Goal: Transaction & Acquisition: Book appointment/travel/reservation

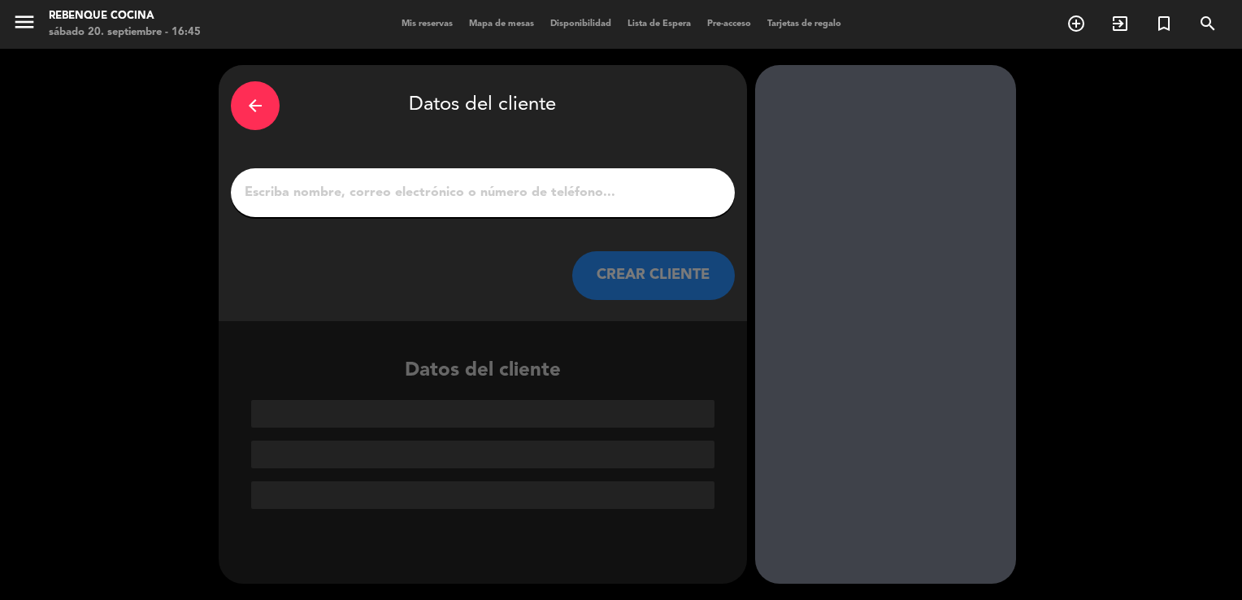
click at [550, 193] on input "1" at bounding box center [483, 192] width 480 height 23
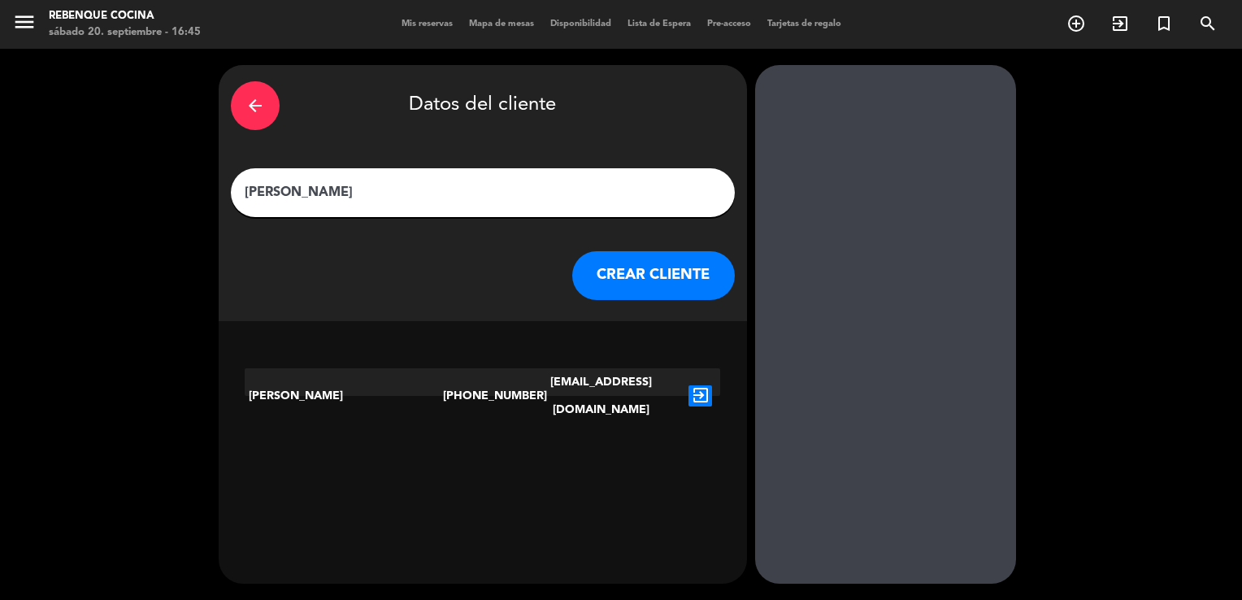
type input "[PERSON_NAME]"
click at [697, 385] on icon "exit_to_app" at bounding box center [701, 395] width 24 height 21
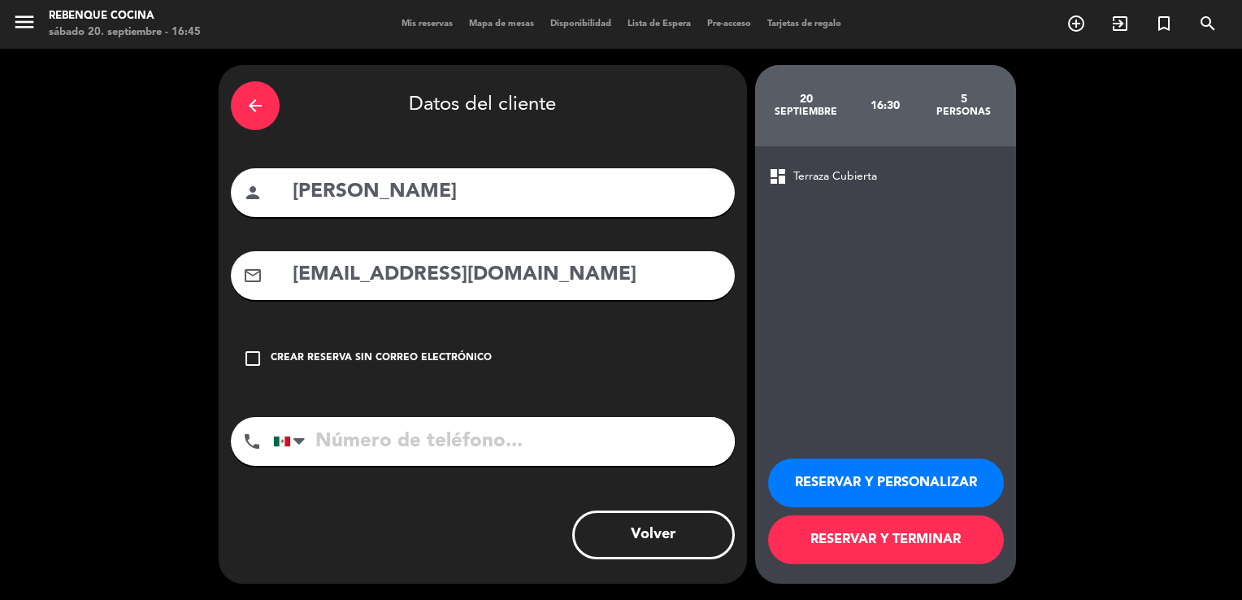
type input "[PHONE_NUMBER]"
click at [319, 359] on div "Crear reserva sin correo electrónico" at bounding box center [381, 358] width 221 height 16
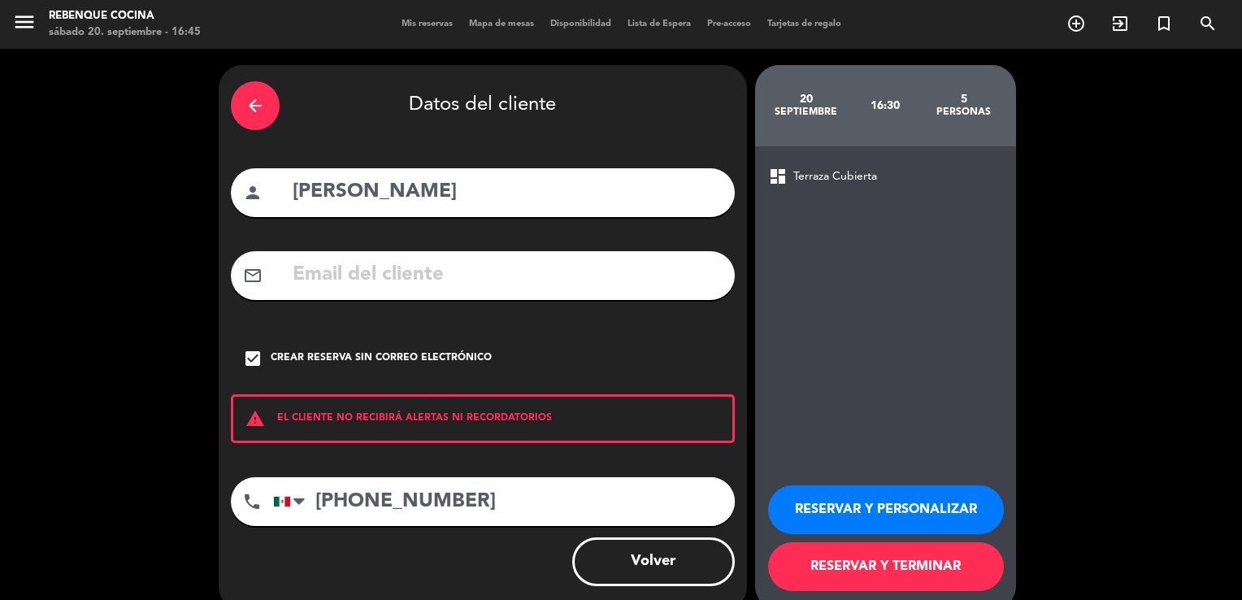
click at [860, 559] on button "RESERVAR Y TERMINAR" at bounding box center [886, 566] width 236 height 49
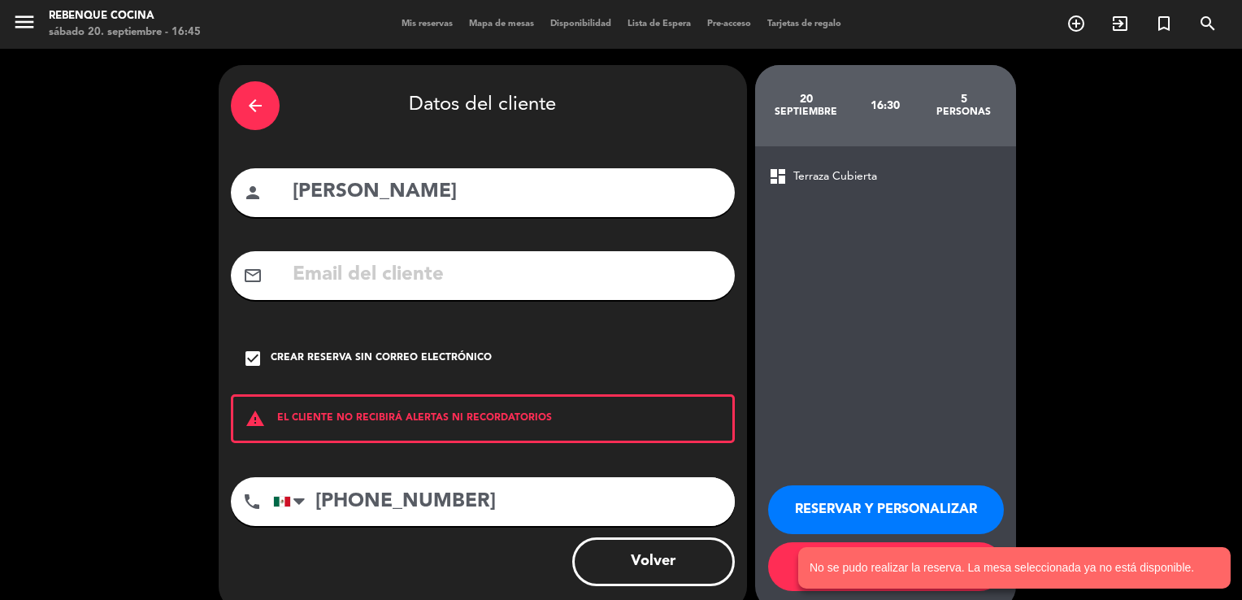
scroll to position [26, 0]
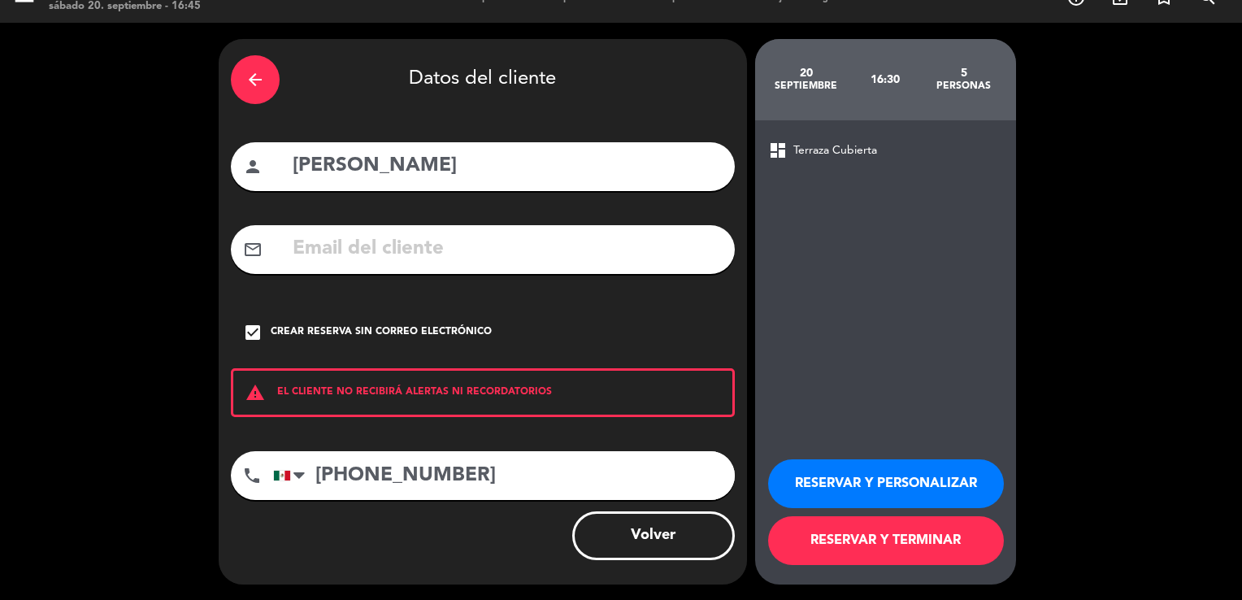
click at [637, 532] on button "Volver" at bounding box center [653, 535] width 163 height 49
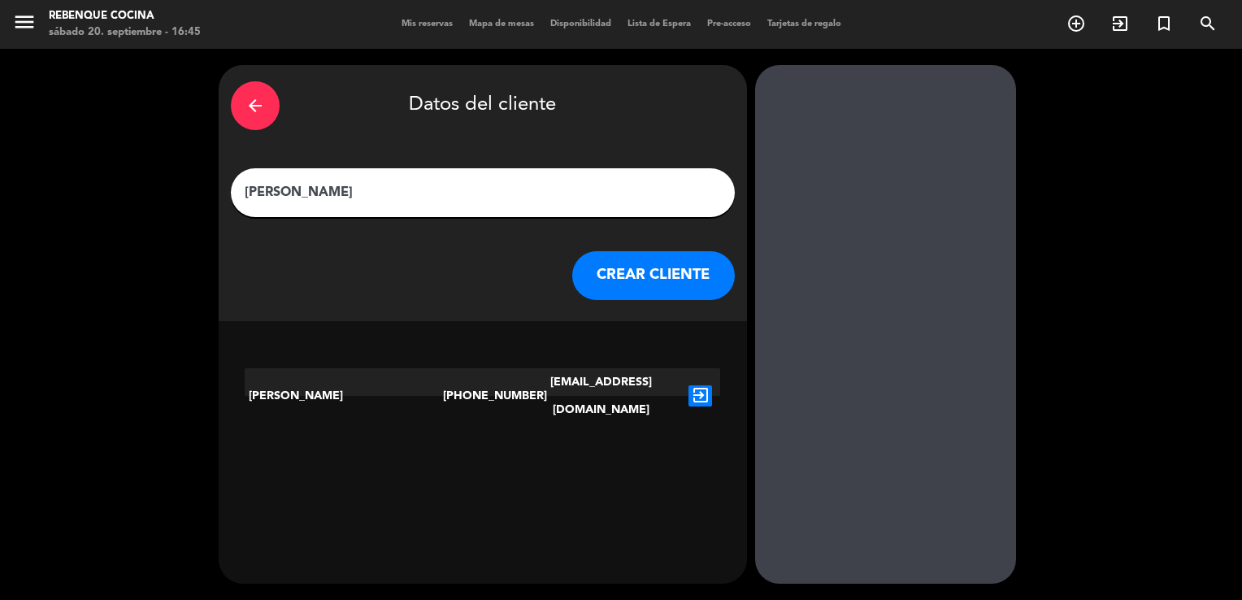
scroll to position [0, 0]
click at [242, 96] on div "arrow_back" at bounding box center [255, 105] width 49 height 49
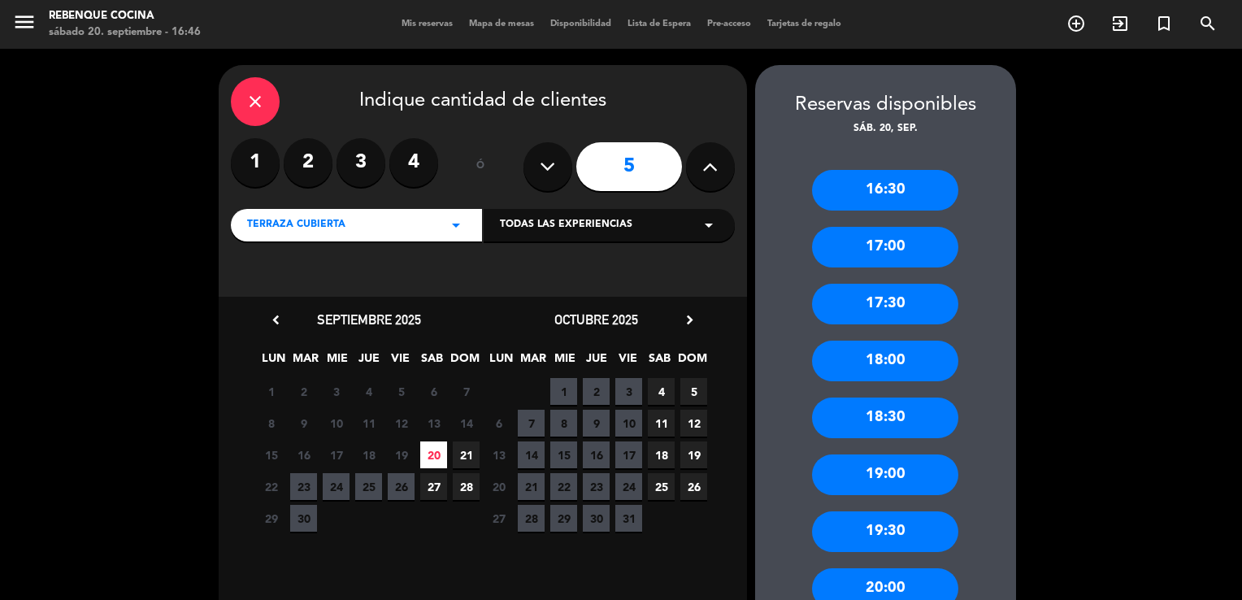
click at [917, 236] on div "17:00" at bounding box center [885, 247] width 146 height 41
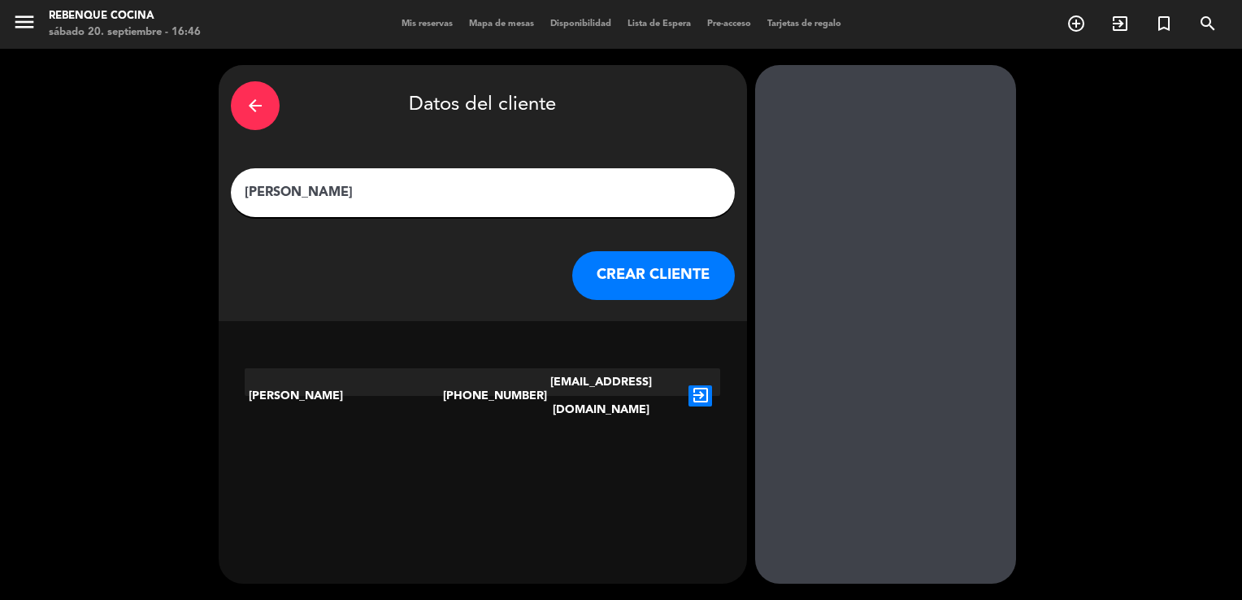
click at [698, 369] on div "exit_to_app" at bounding box center [700, 395] width 40 height 55
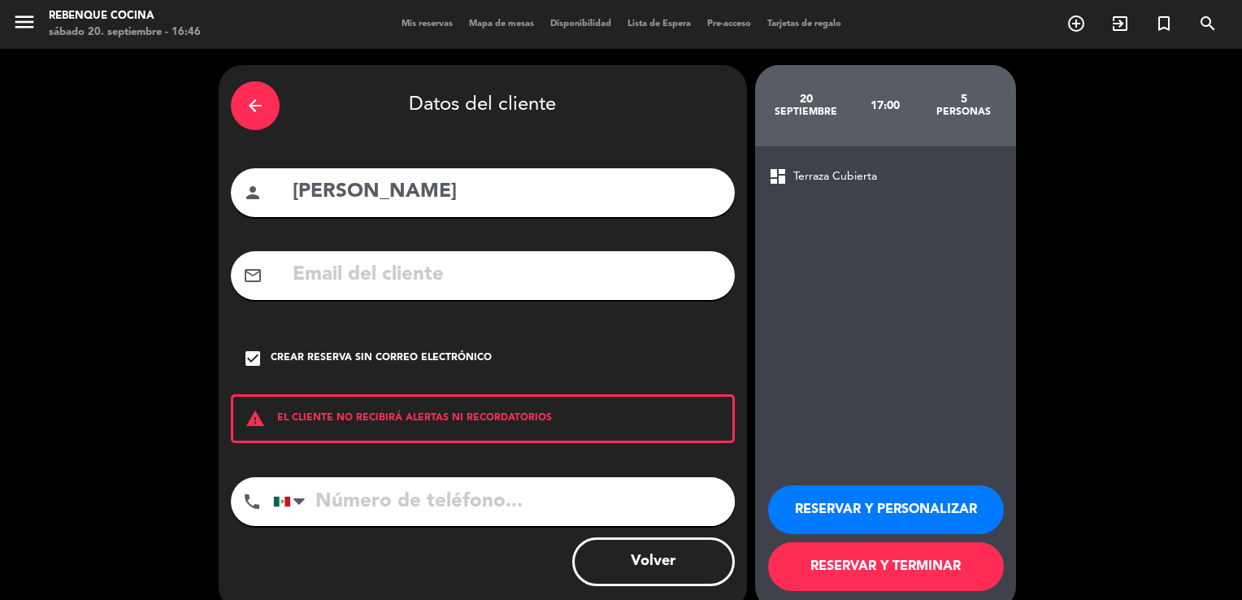
type input "[PHONE_NUMBER]"
click at [841, 548] on button "RESERVAR Y TERMINAR" at bounding box center [886, 566] width 236 height 49
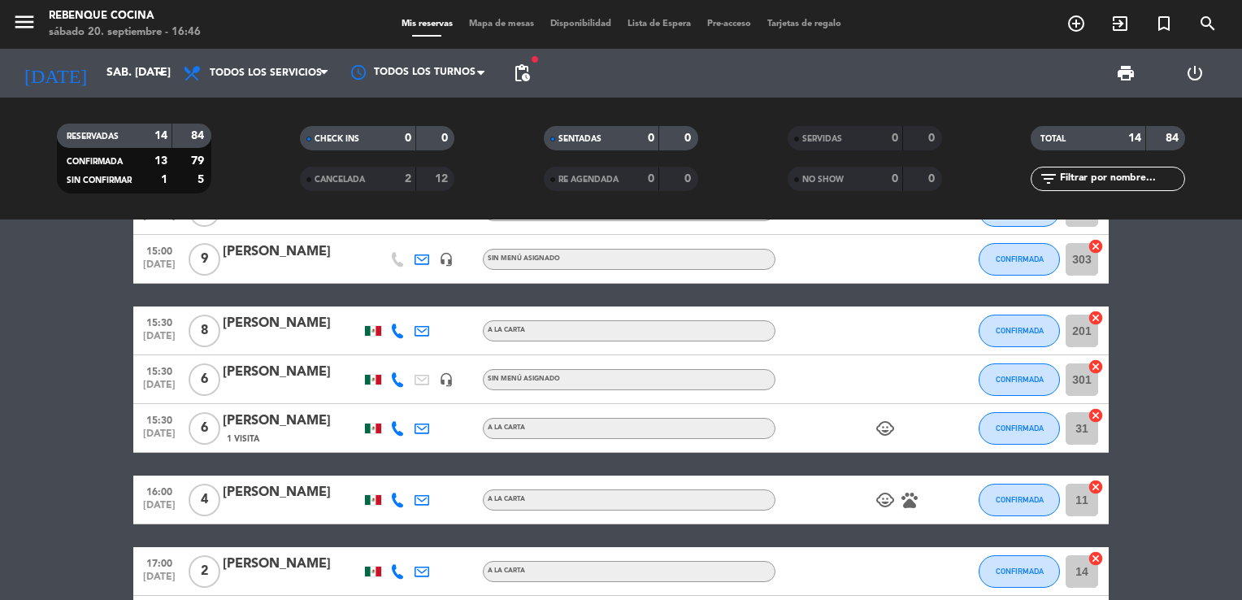
scroll to position [531, 0]
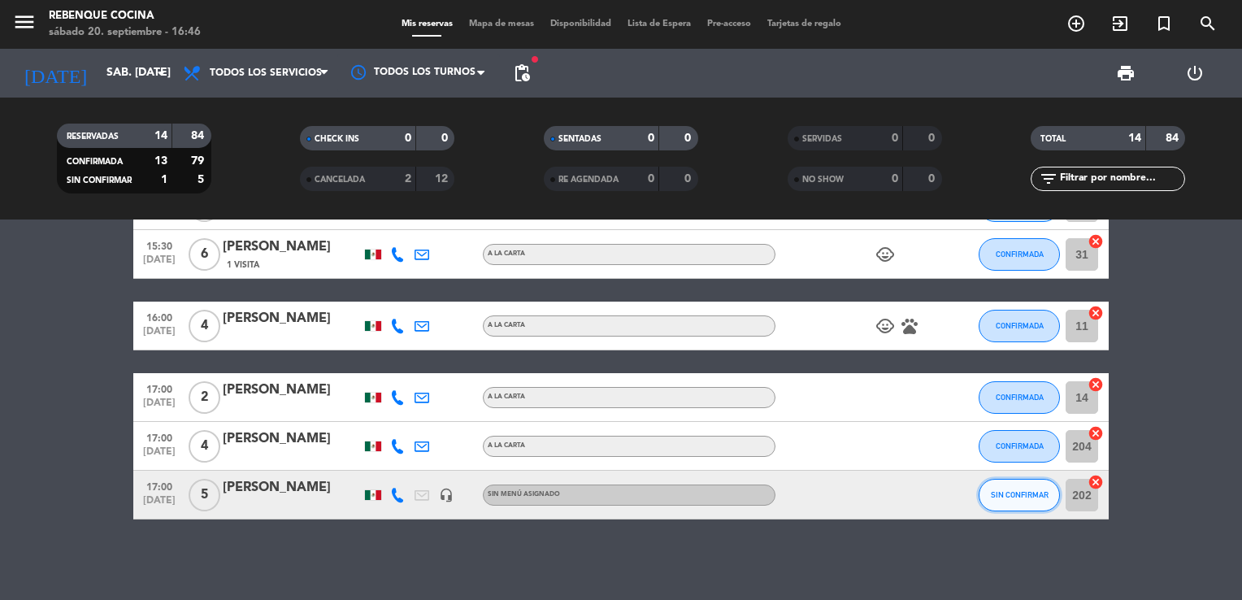
click at [1018, 496] on span "SIN CONFIRMAR" at bounding box center [1020, 494] width 58 height 9
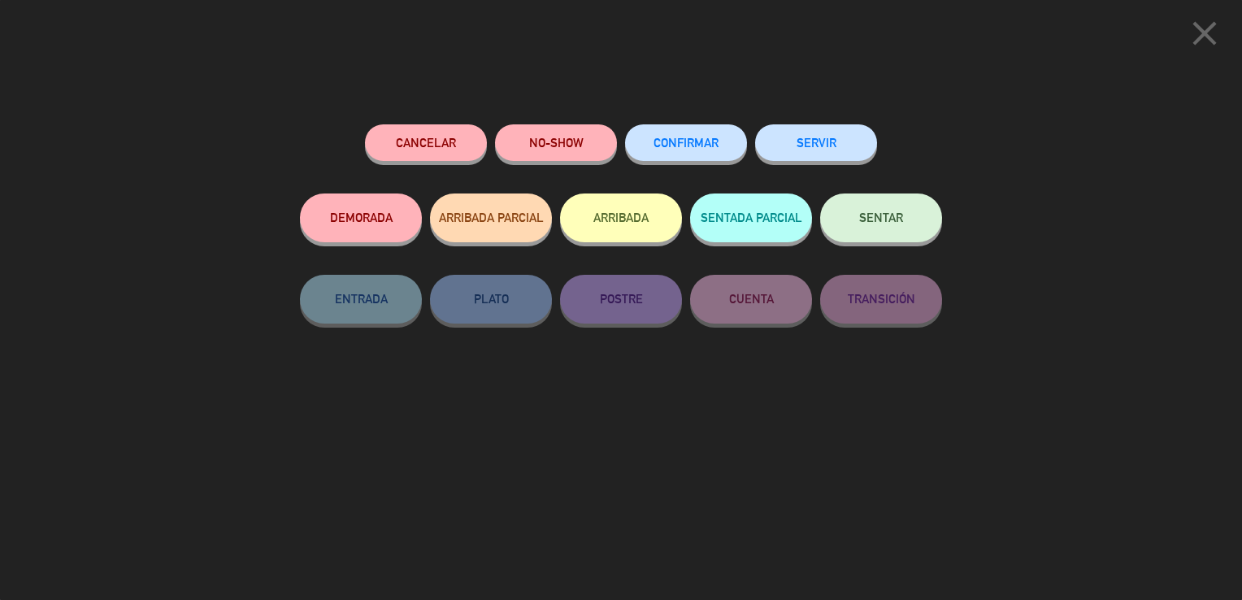
click at [710, 126] on div "CONFIRMAR" at bounding box center [686, 158] width 122 height 69
click at [704, 129] on button "CONFIRMAR" at bounding box center [686, 142] width 122 height 37
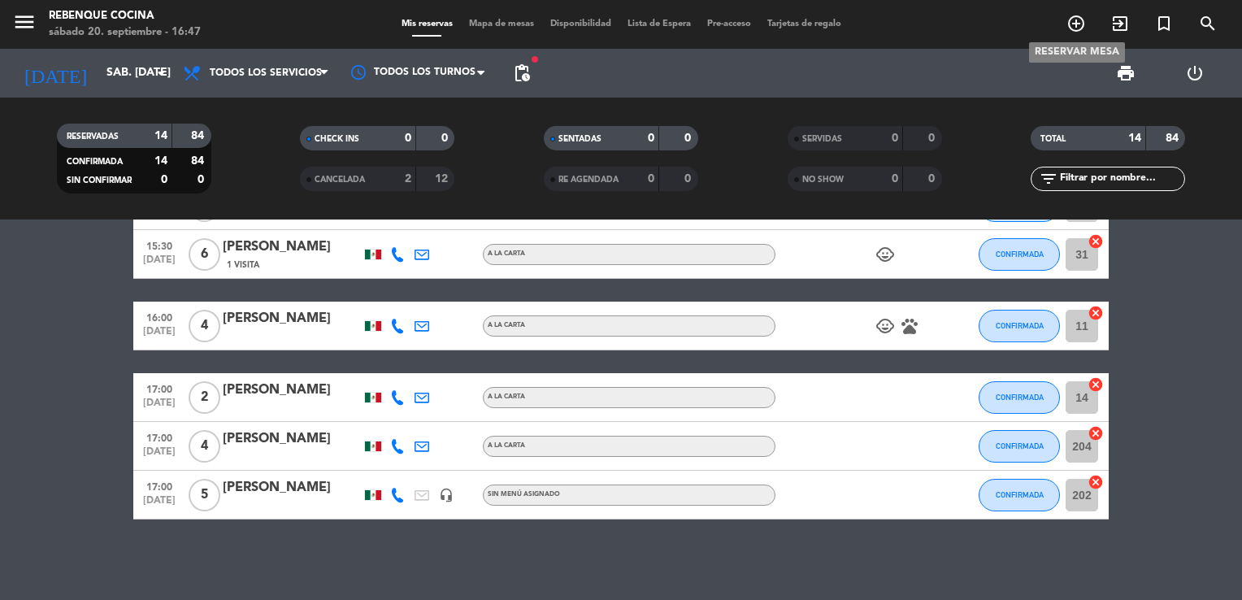
click at [1074, 23] on icon "add_circle_outline" at bounding box center [1077, 24] width 20 height 20
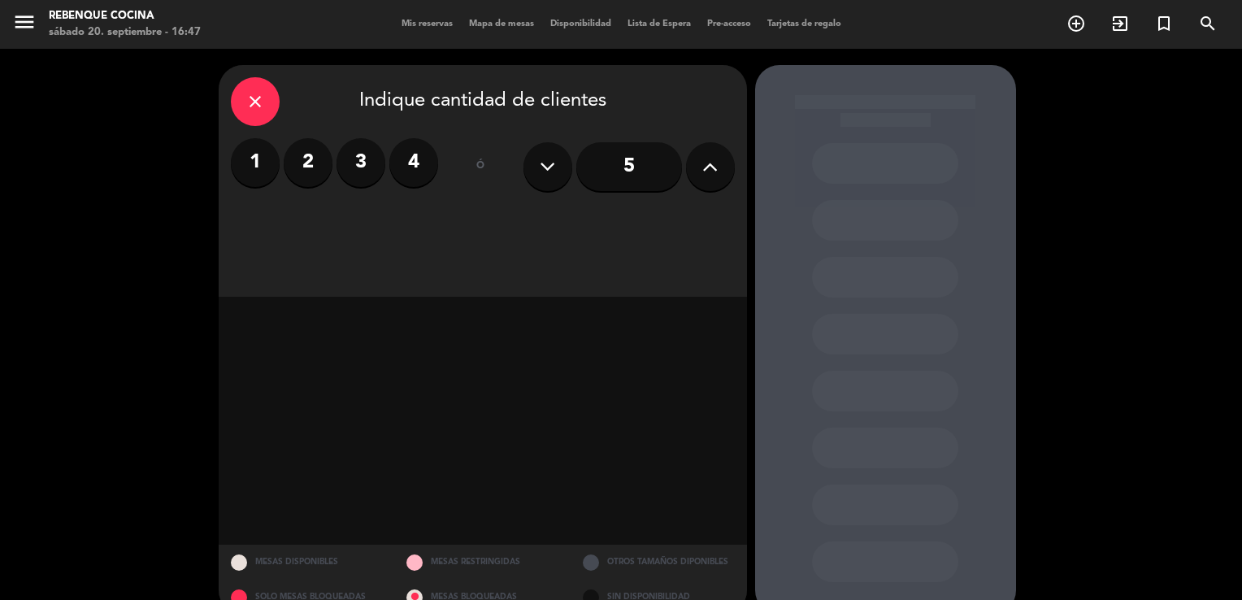
click at [415, 170] on label "4" at bounding box center [413, 162] width 49 height 49
